Goal: Obtain resource: Obtain resource

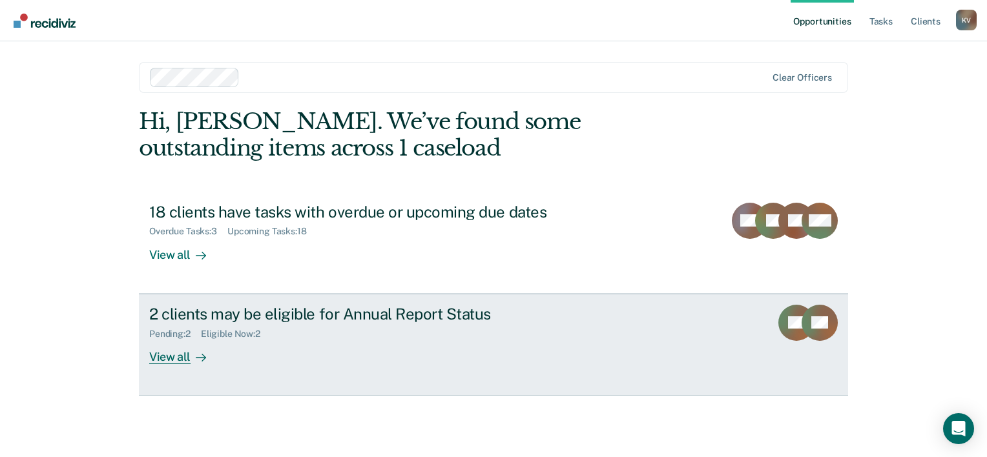
click at [166, 358] on div "View all" at bounding box center [185, 351] width 72 height 25
click at [182, 358] on div "View all" at bounding box center [185, 351] width 72 height 25
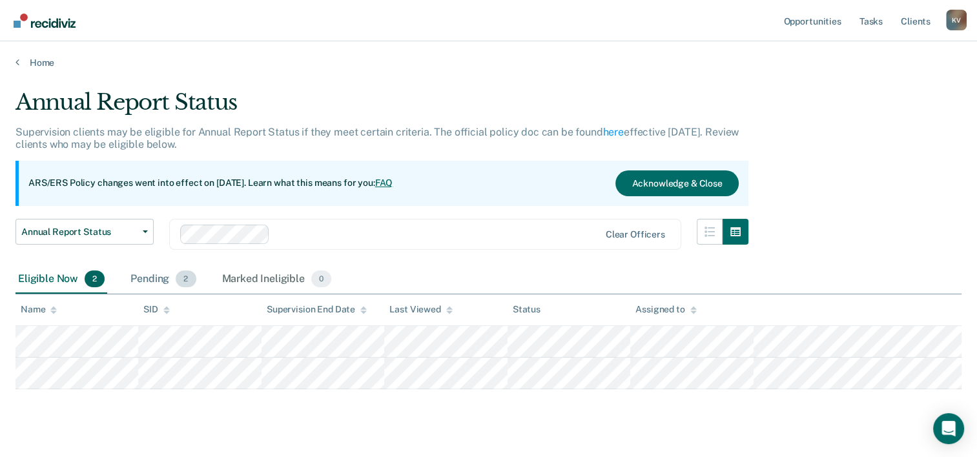
click at [168, 277] on div "Pending 2" at bounding box center [163, 279] width 70 height 28
click at [158, 283] on div "Pending 2" at bounding box center [163, 279] width 70 height 28
click at [155, 276] on div "Pending 2" at bounding box center [163, 279] width 70 height 28
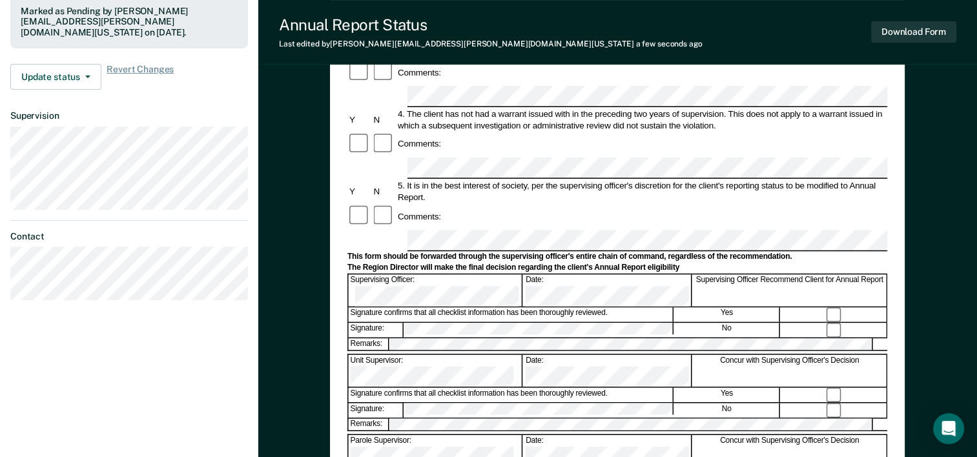
scroll to position [176, 0]
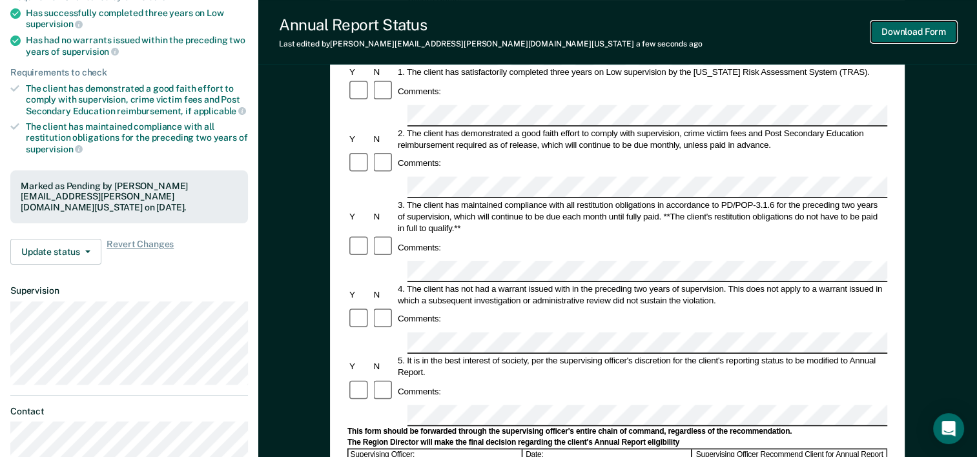
click at [912, 30] on button "Download Form" at bounding box center [913, 31] width 85 height 21
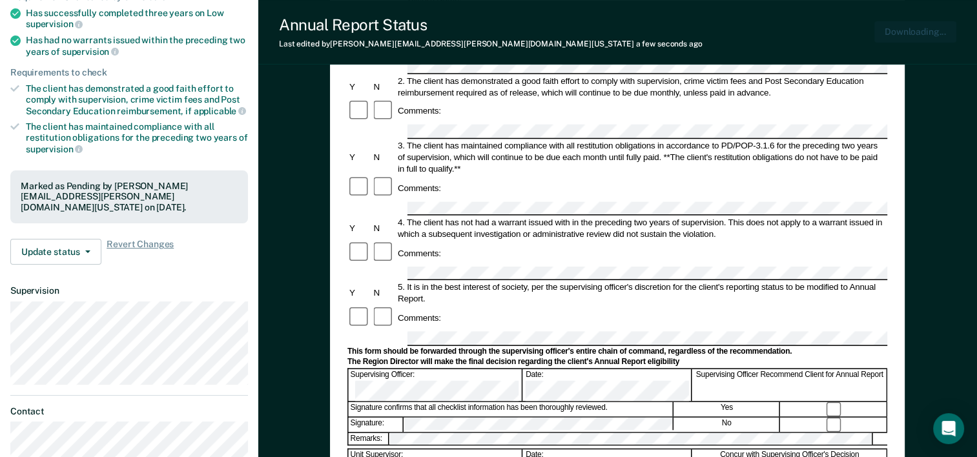
scroll to position [0, 0]
